Goal: Transaction & Acquisition: Purchase product/service

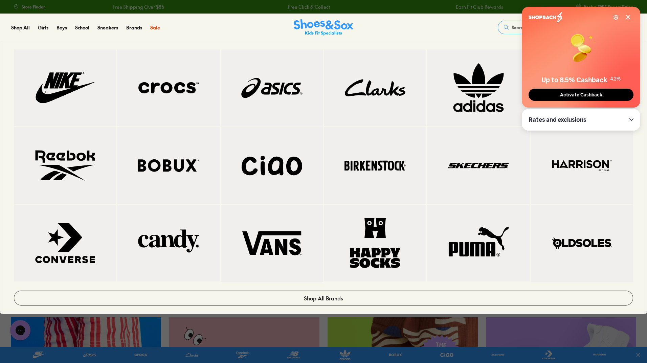
click at [265, 96] on img at bounding box center [272, 88] width 76 height 50
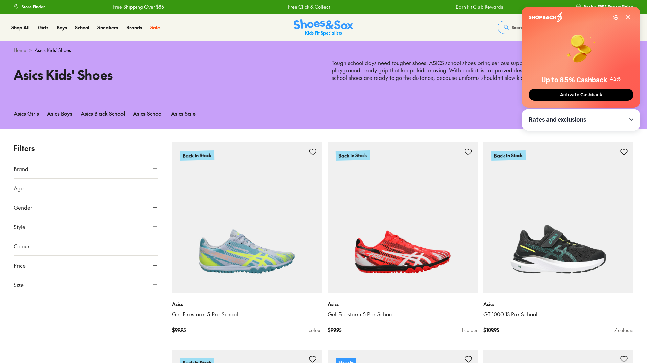
click at [628, 18] on icon at bounding box center [628, 17] width 3 height 3
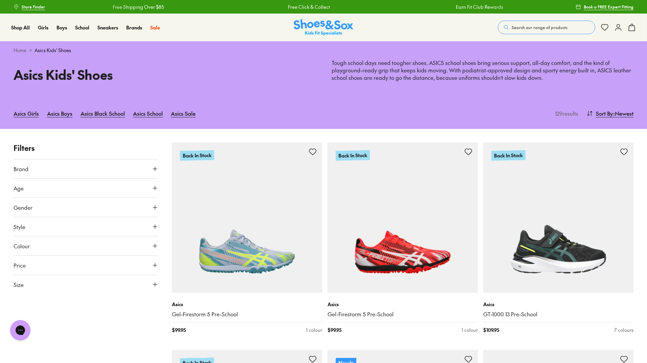
click at [69, 284] on button "Size" at bounding box center [86, 284] width 145 height 19
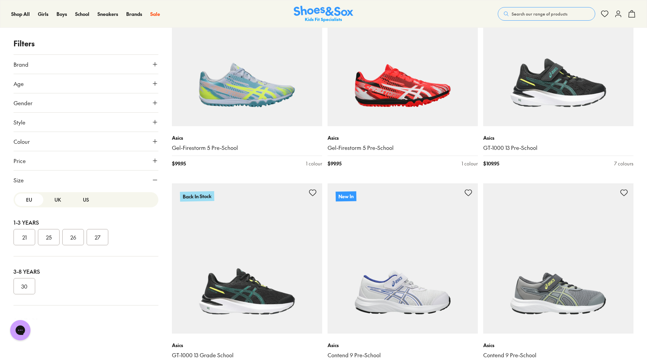
scroll to position [169, 0]
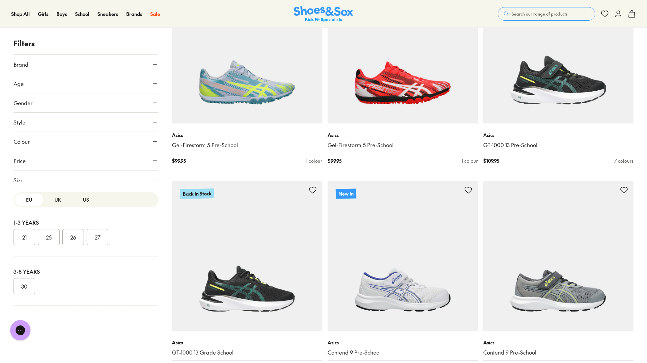
click at [82, 202] on button "US" at bounding box center [86, 200] width 28 height 13
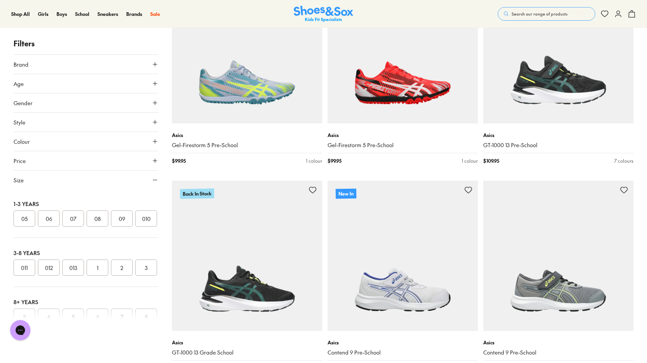
scroll to position [203, 0]
click at [47, 227] on button "4" at bounding box center [49, 235] width 22 height 16
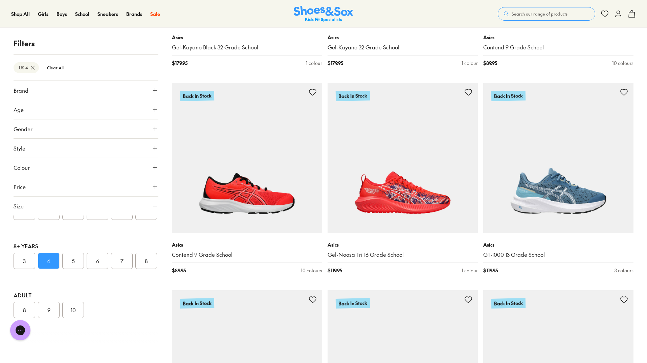
scroll to position [501, 0]
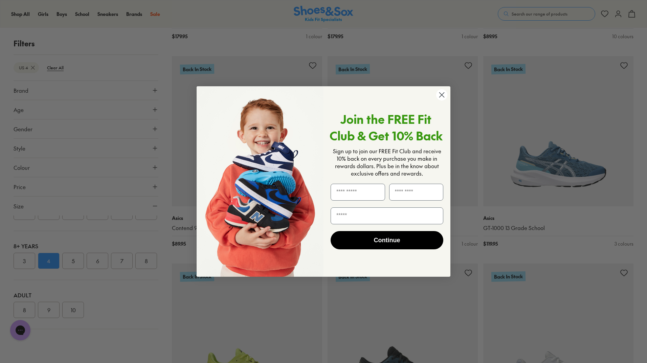
click at [443, 95] on circle "Close dialog" at bounding box center [441, 94] width 11 height 11
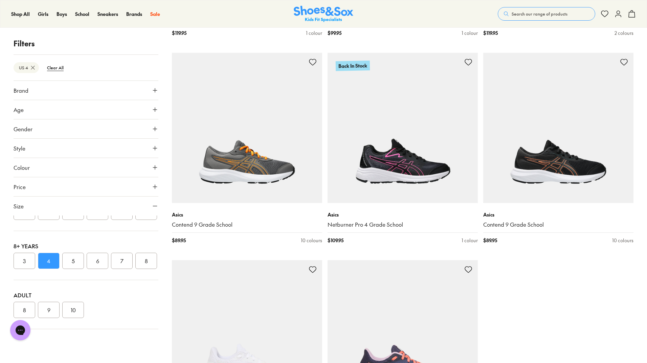
scroll to position [2059, 0]
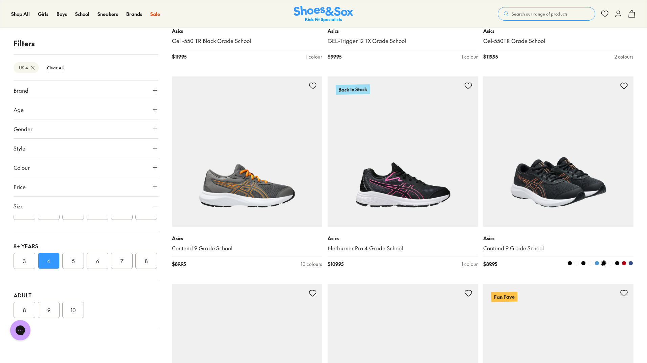
scroll to position [1923, 0]
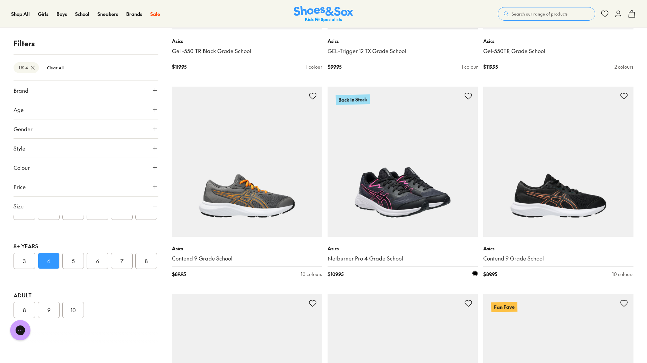
click at [419, 200] on img at bounding box center [403, 162] width 150 height 150
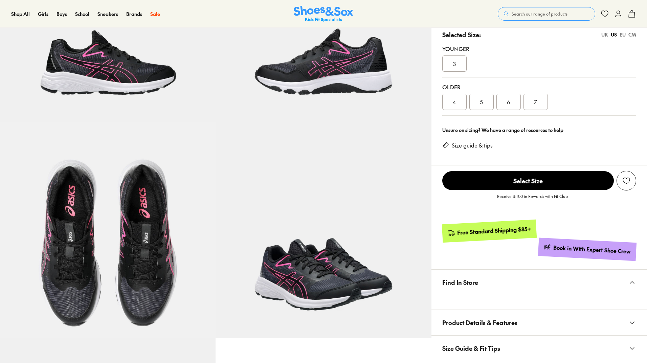
scroll to position [135, 0]
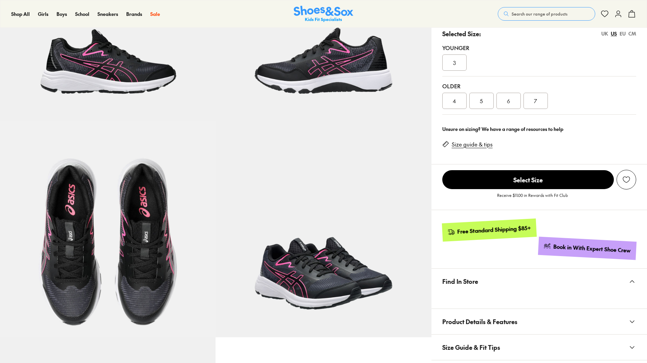
select select "*"
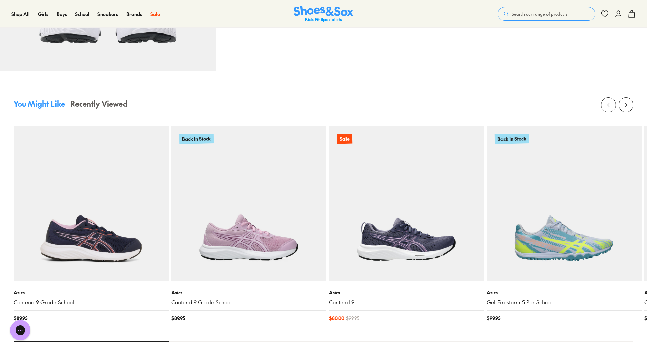
scroll to position [643, 0]
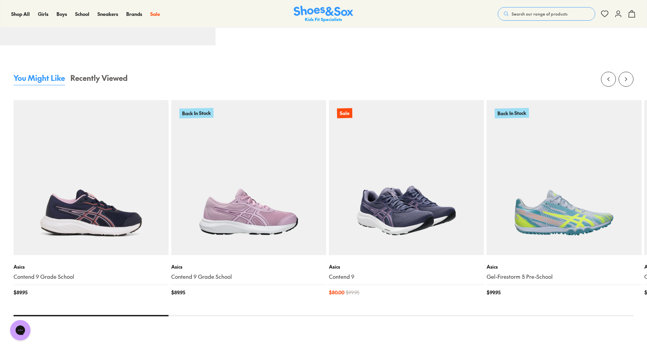
click at [371, 220] on img at bounding box center [406, 177] width 155 height 155
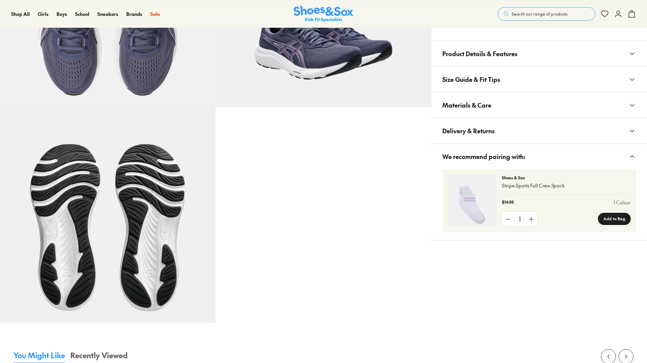
select select "*"
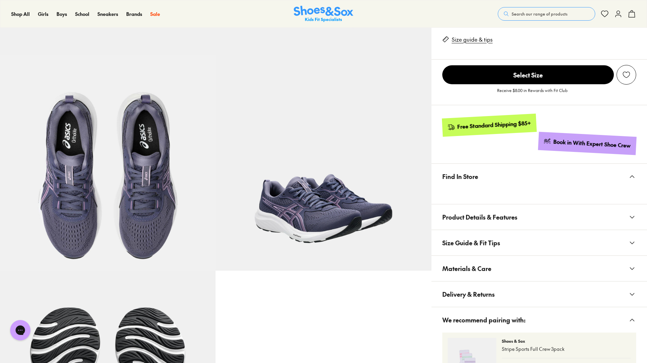
scroll to position [67, 0]
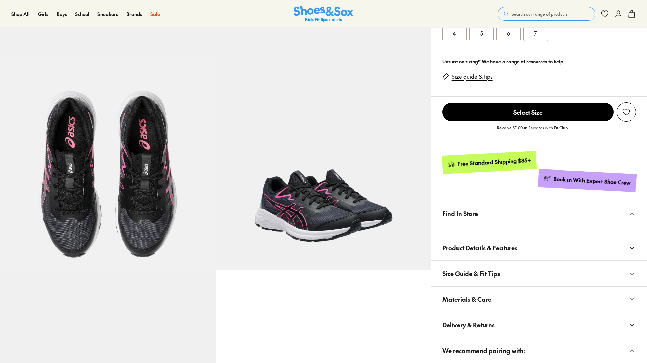
select select "*"
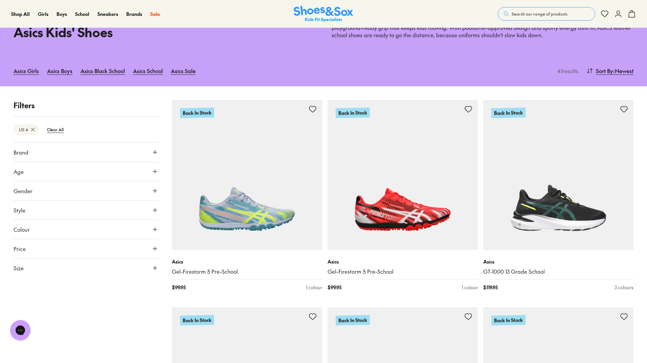
scroll to position [3, 0]
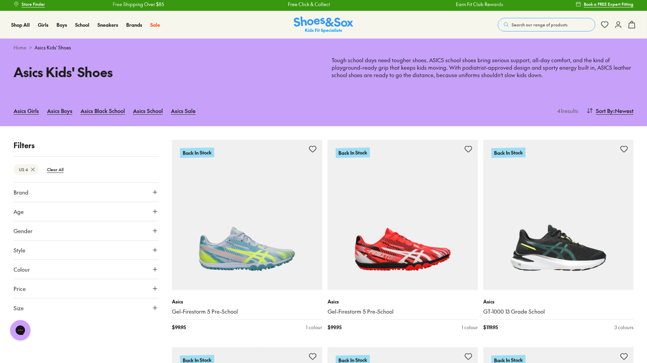
click at [34, 170] on icon at bounding box center [32, 169] width 7 height 7
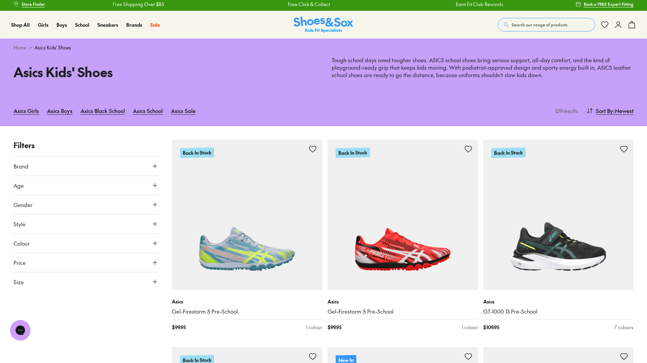
click at [55, 281] on button "Size" at bounding box center [86, 282] width 145 height 19
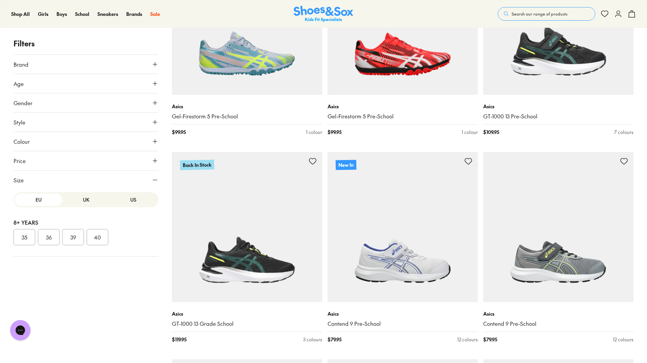
scroll to position [206, 0]
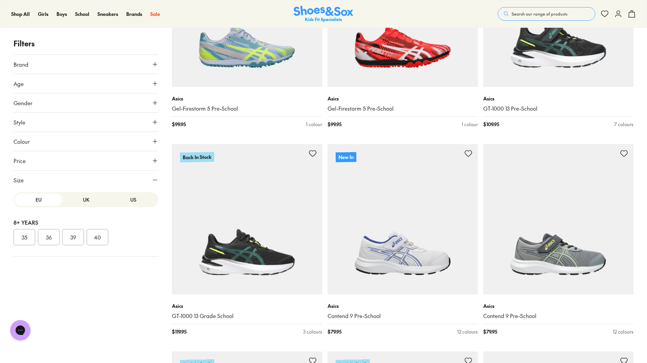
click at [129, 200] on button "US" at bounding box center [133, 200] width 47 height 13
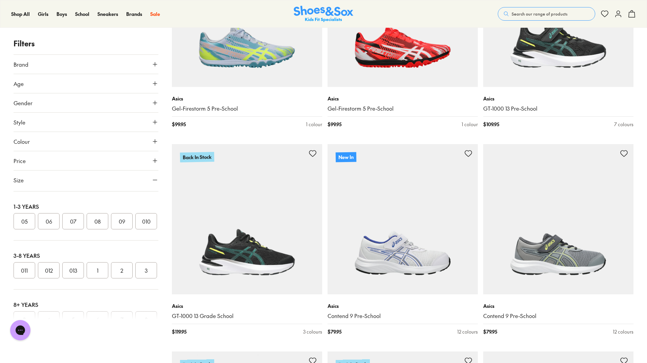
scroll to position [68, 0]
click at [52, 276] on button "012" at bounding box center [49, 268] width 22 height 16
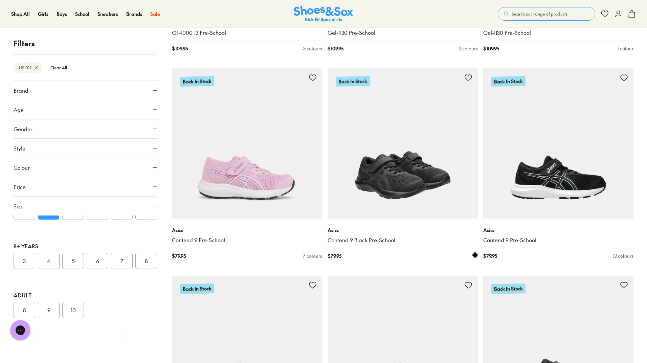
scroll to position [1754, 0]
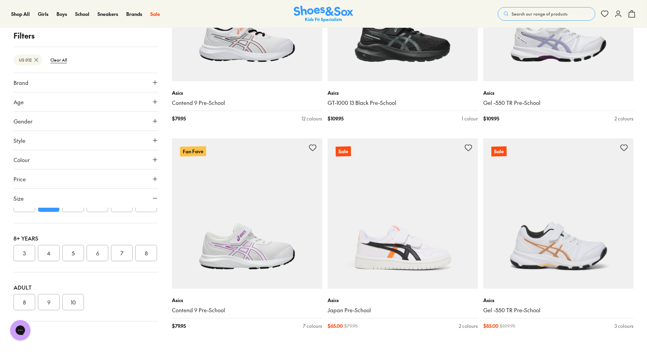
scroll to position [2973, 0]
